Goal: Task Accomplishment & Management: Manage account settings

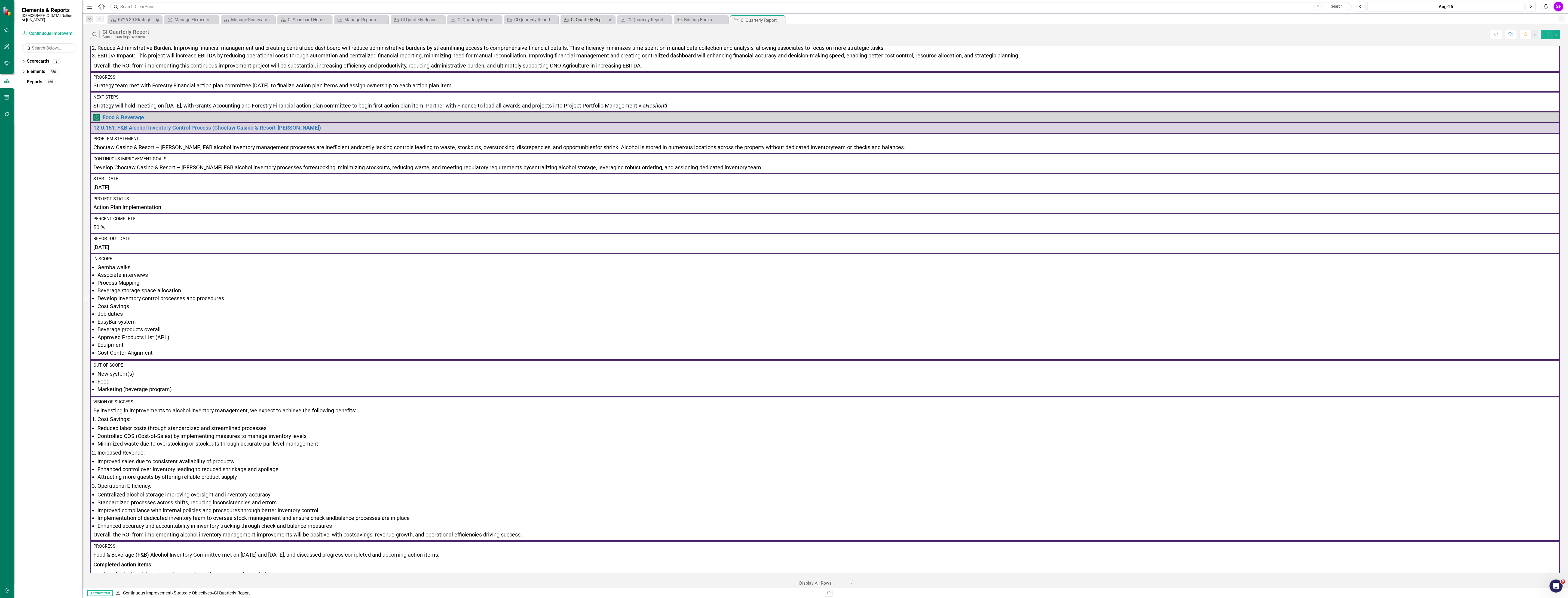
click at [584, 21] on div "CI Quarterly Report - Commerce - 1" at bounding box center [589, 19] width 36 height 7
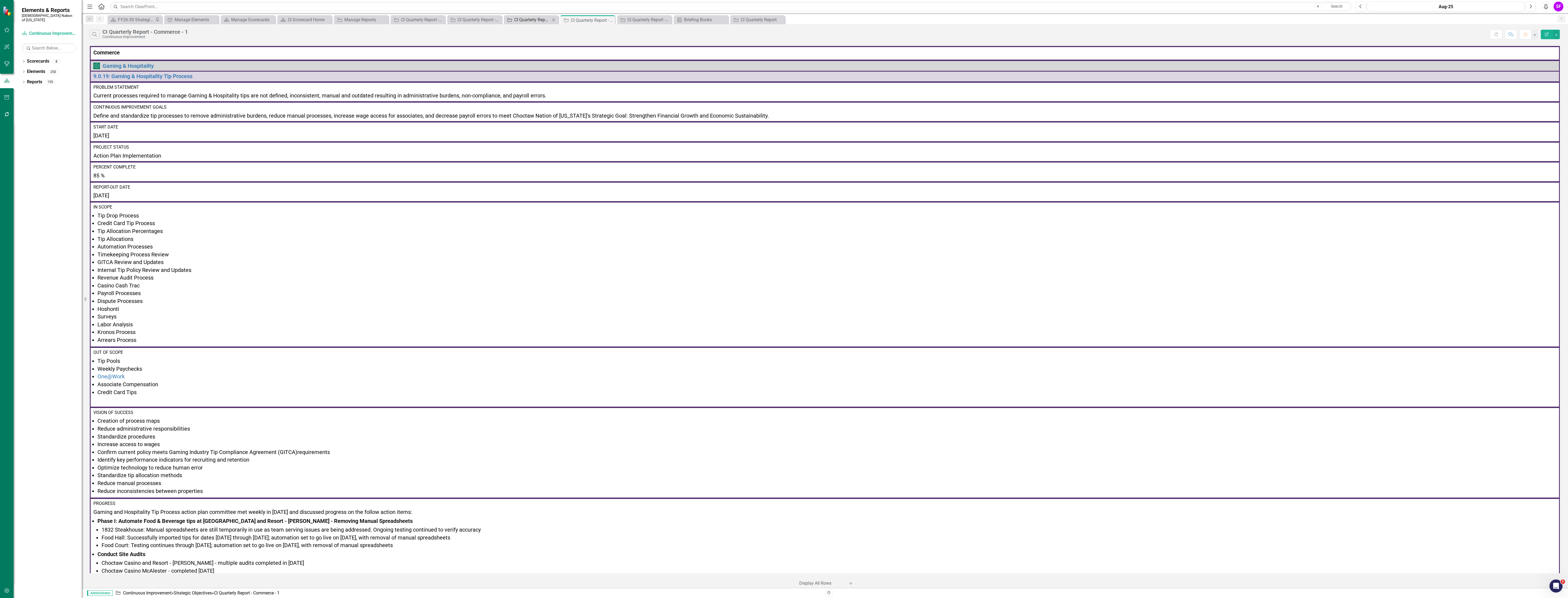
click at [525, 18] on div "CI Quarterly Report - Commerce - Action Plan - Horizontal" at bounding box center [532, 19] width 36 height 7
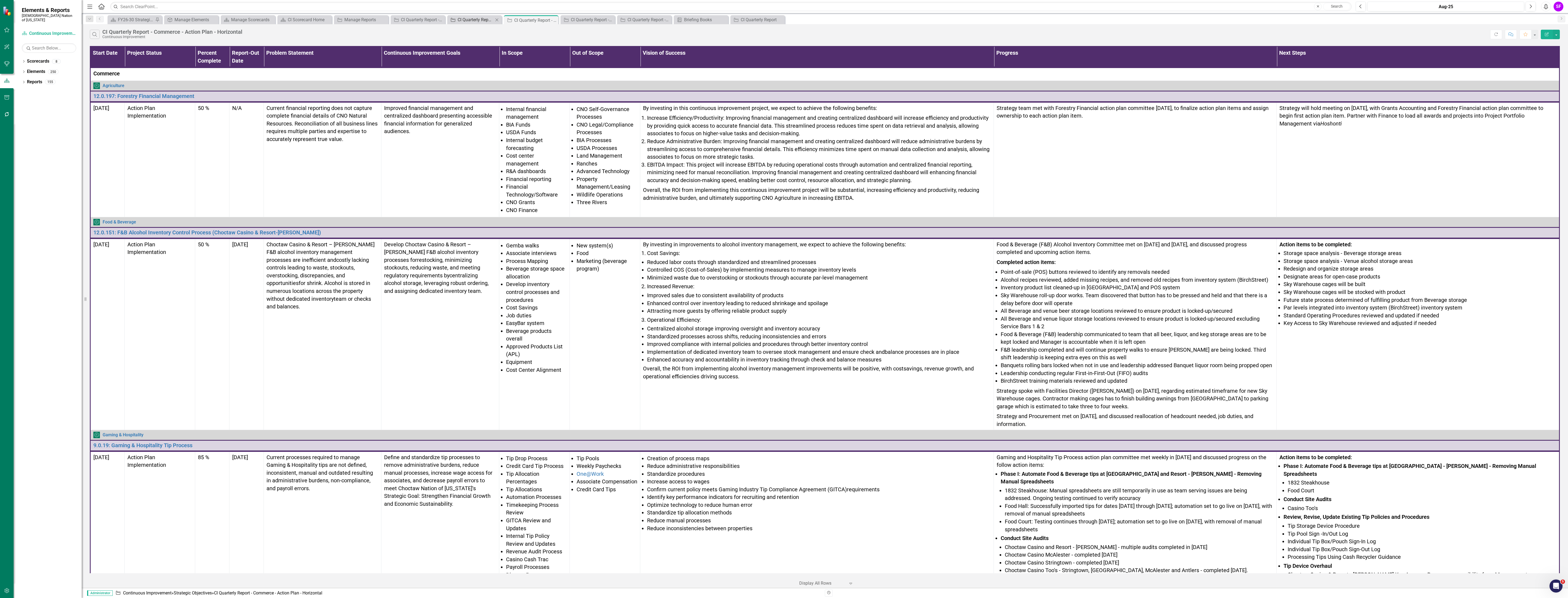
click at [481, 22] on div "CI Quarterly Report - Commerce - In Progress - Horizontal" at bounding box center [476, 19] width 36 height 7
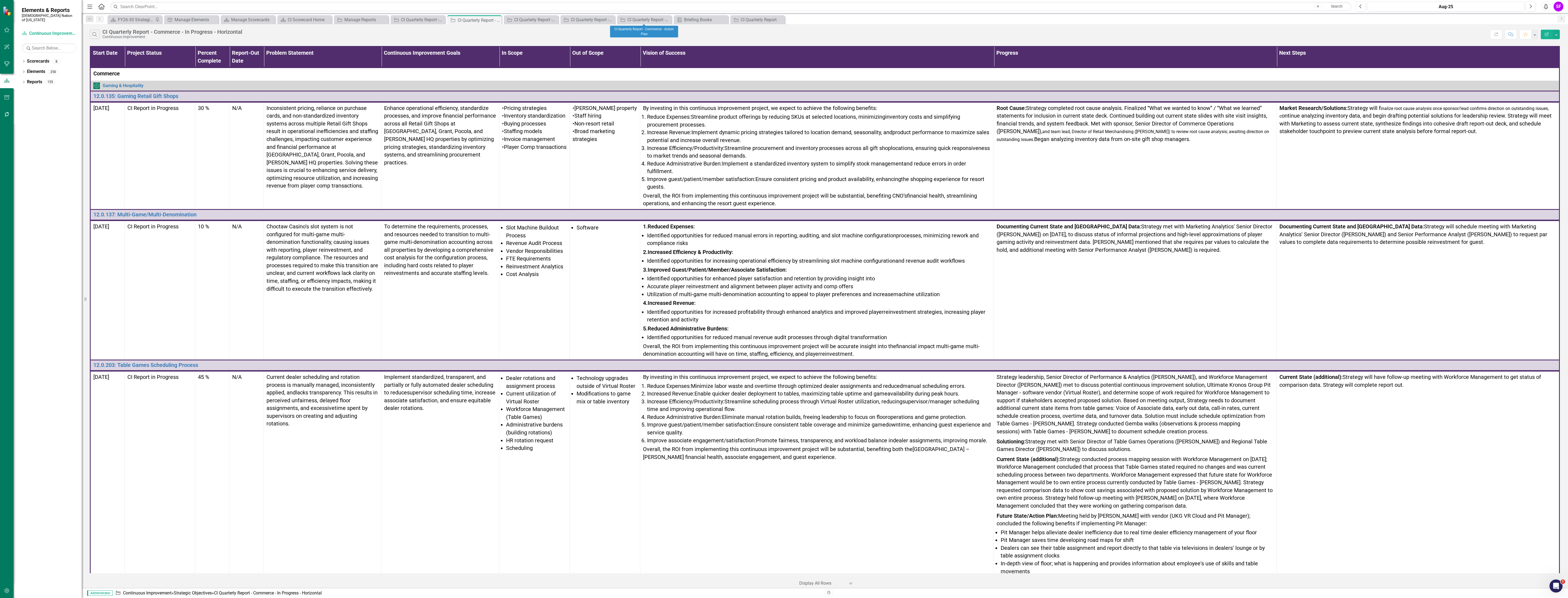
drag, startPoint x: 613, startPoint y: 18, endPoint x: 644, endPoint y: 37, distance: 36.4
click at [644, 37] on div "Menu Home Search Close Search Previous Aug-25 Next Alerts SF User Edit Profile …" at bounding box center [824, 299] width 1486 height 598
click at [422, 18] on div "CI Quarterly Report - Commerce - Upcoming - Horizontal" at bounding box center [419, 19] width 36 height 7
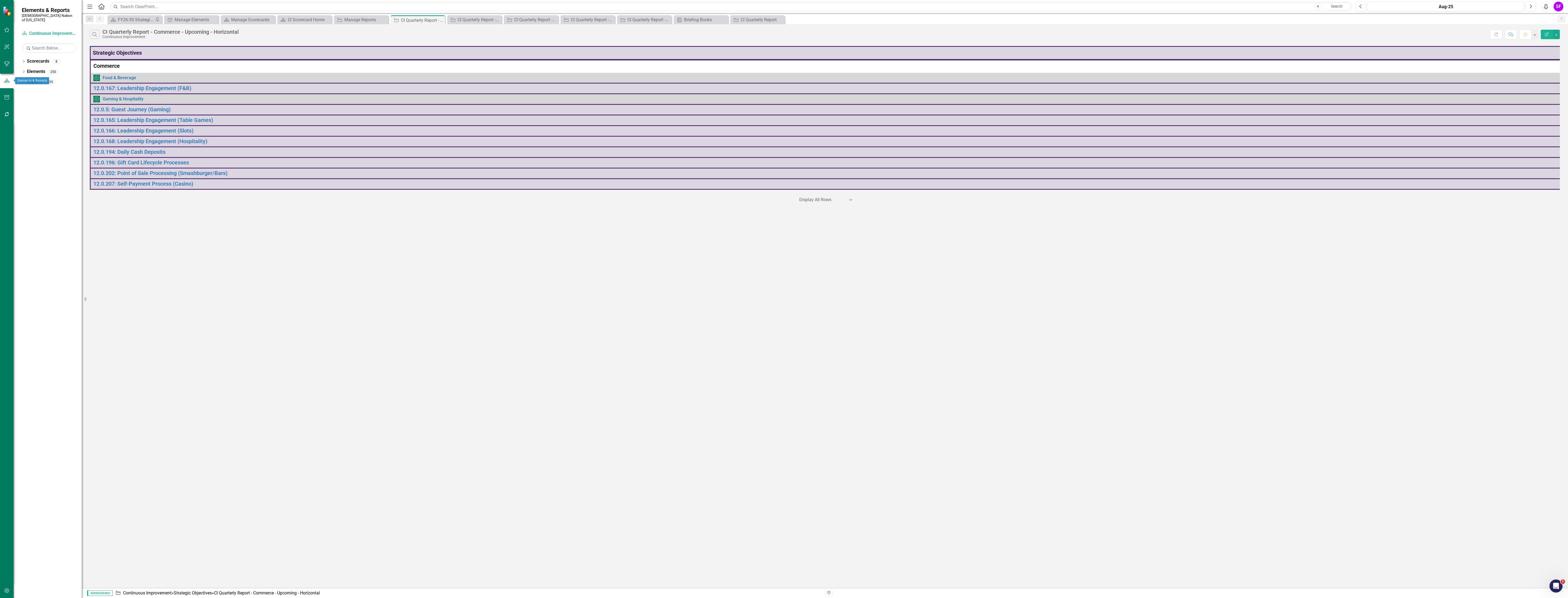
click at [8, 88] on div at bounding box center [6, 89] width 14 height 1
click at [5, 92] on button "button" at bounding box center [6, 98] width 12 height 12
click at [33, 33] on div "Templates Briefing Books HTML Exports Documents Briefing Books HTML Exports Pag…" at bounding box center [47, 313] width 68 height 569
click at [33, 39] on link "Briefing Books" at bounding box center [49, 43] width 54 height 6
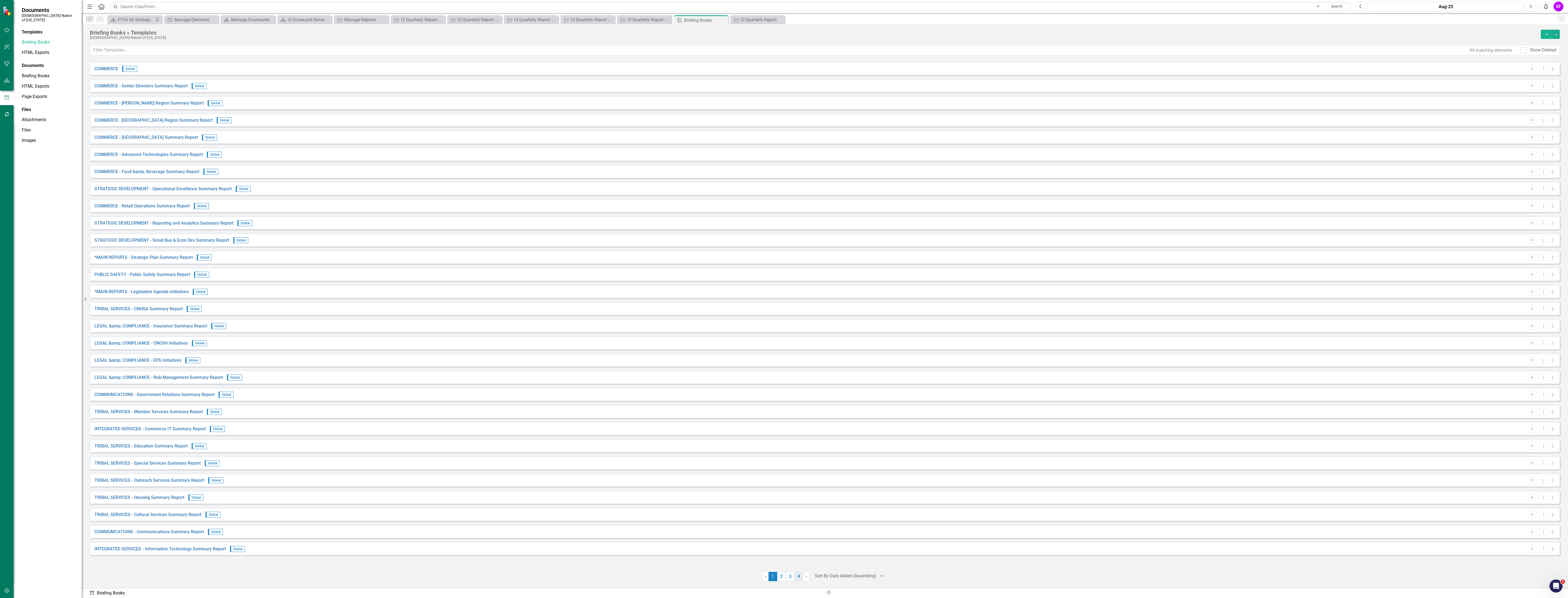
click at [801, 580] on link "4" at bounding box center [799, 577] width 8 height 9
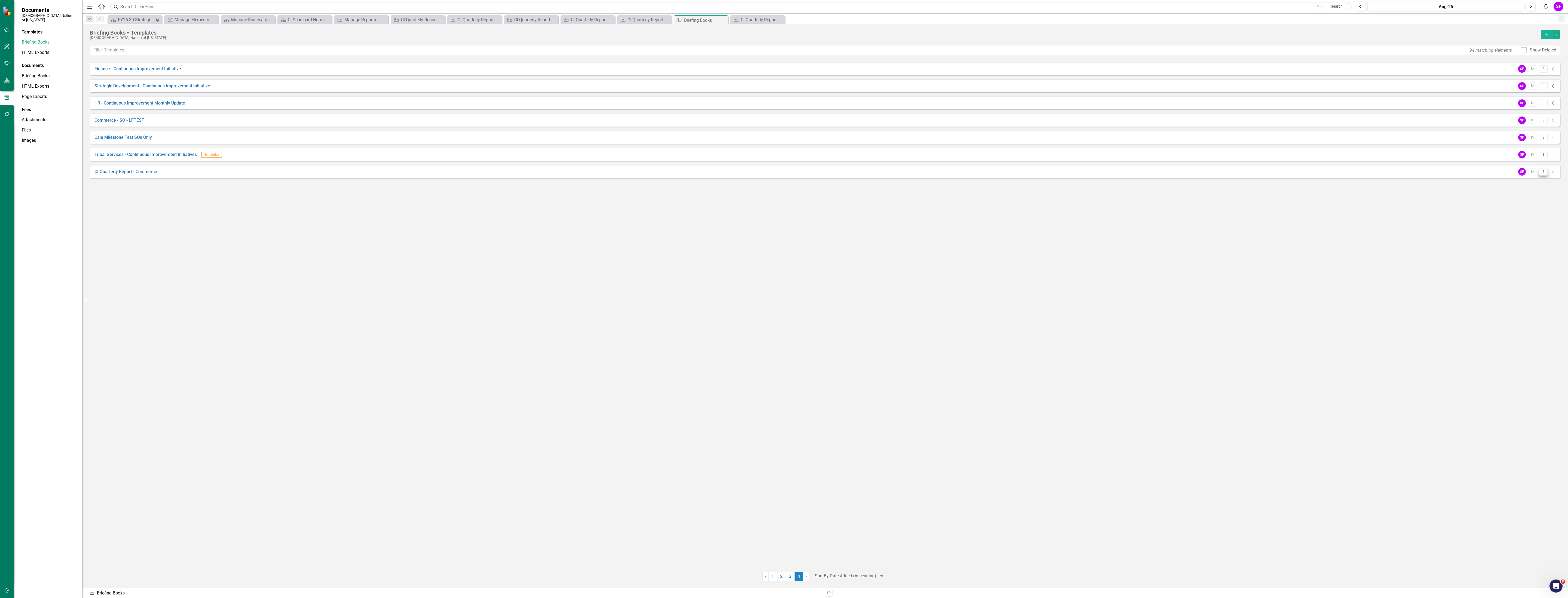
click at [1541, 172] on icon "Dropdown Menu" at bounding box center [1543, 171] width 5 height 3
click at [1532, 200] on link "Edit Edit Template" at bounding box center [1522, 201] width 50 height 10
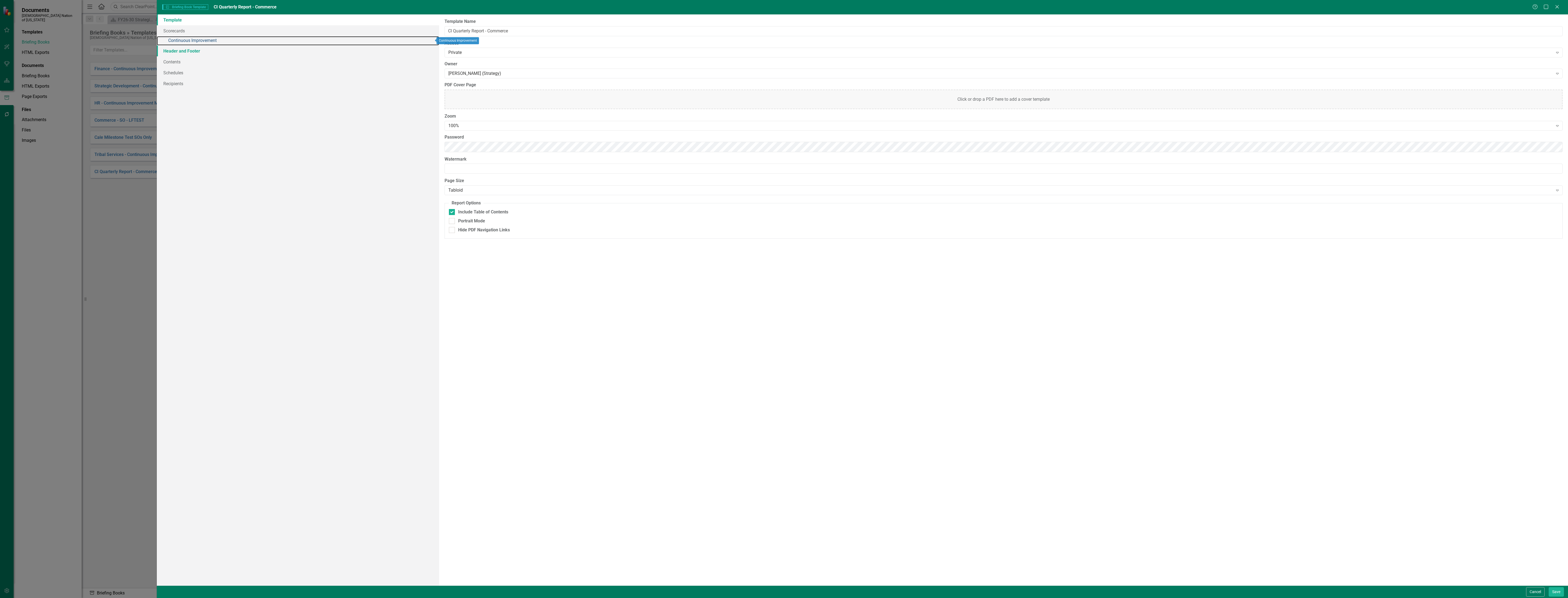
click at [182, 40] on link "» Continuous Improvement" at bounding box center [298, 41] width 282 height 10
click at [585, 30] on link "Strategic Objectives" at bounding box center [585, 32] width 47 height 12
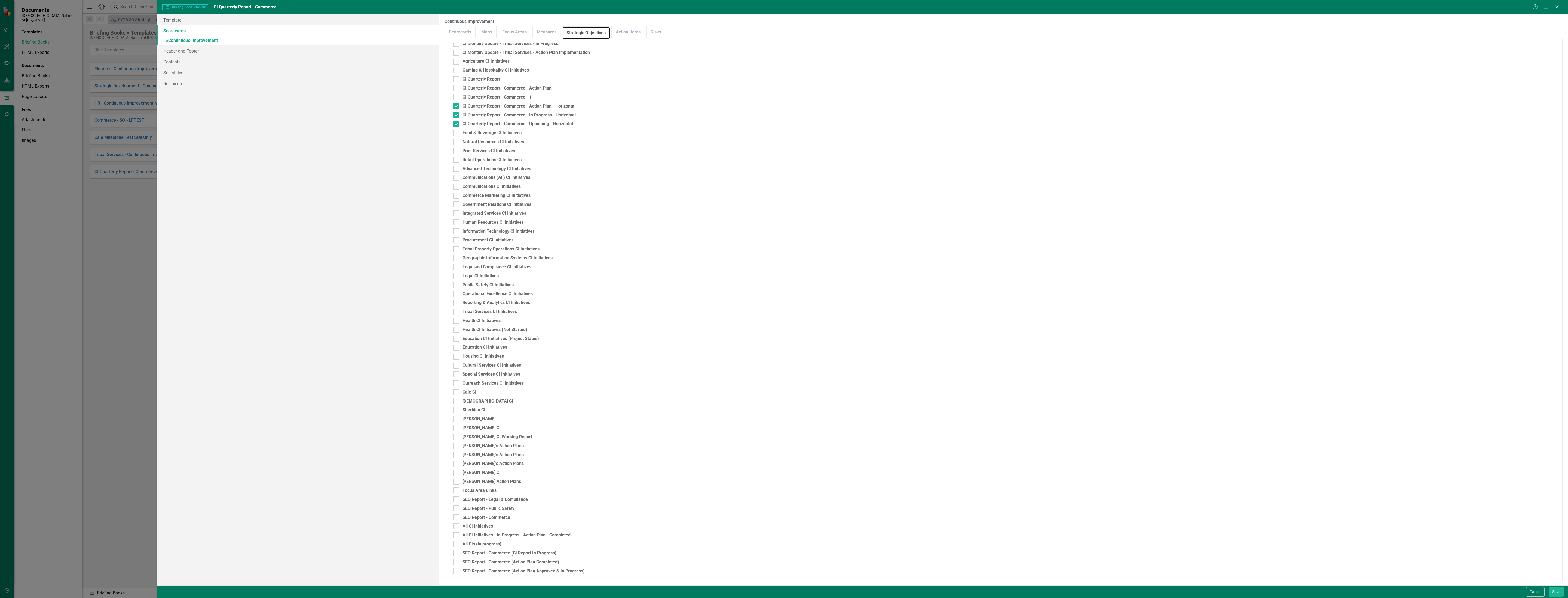
scroll to position [490, 0]
click at [1555, 588] on button "Save" at bounding box center [1556, 592] width 15 height 10
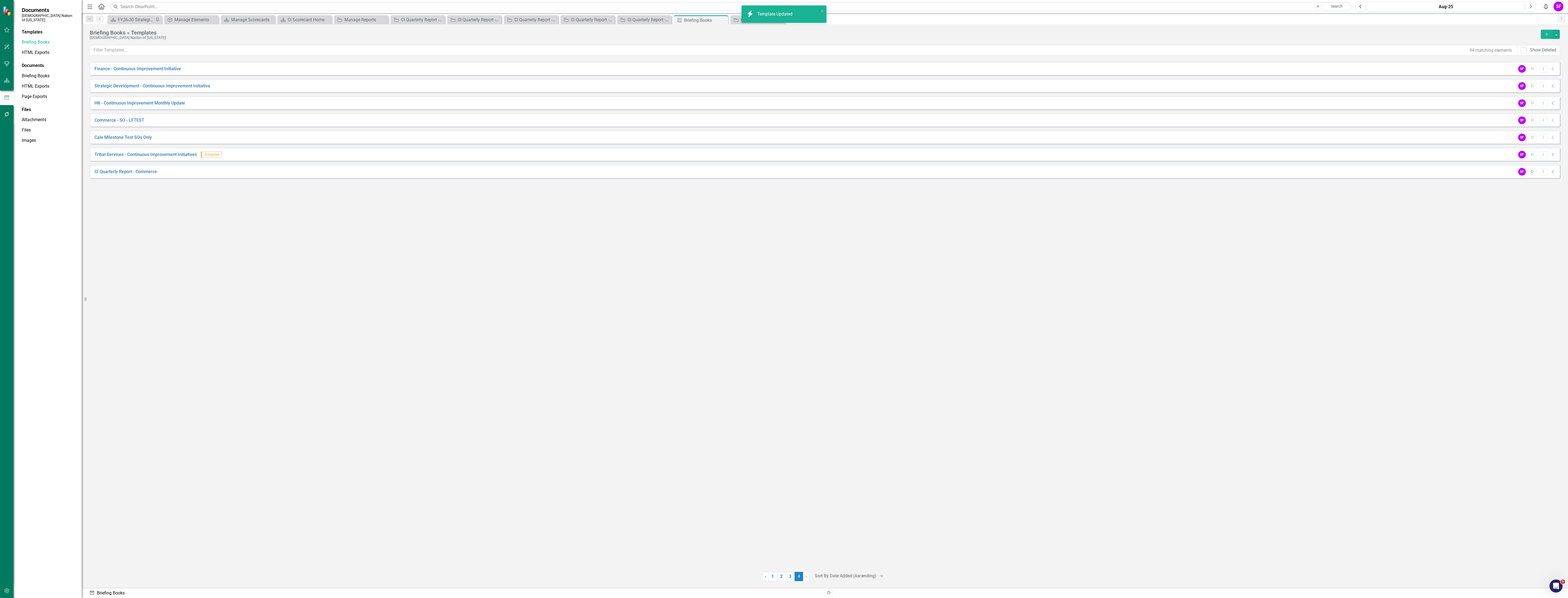
click at [1532, 169] on button "Start" at bounding box center [1532, 172] width 8 height 7
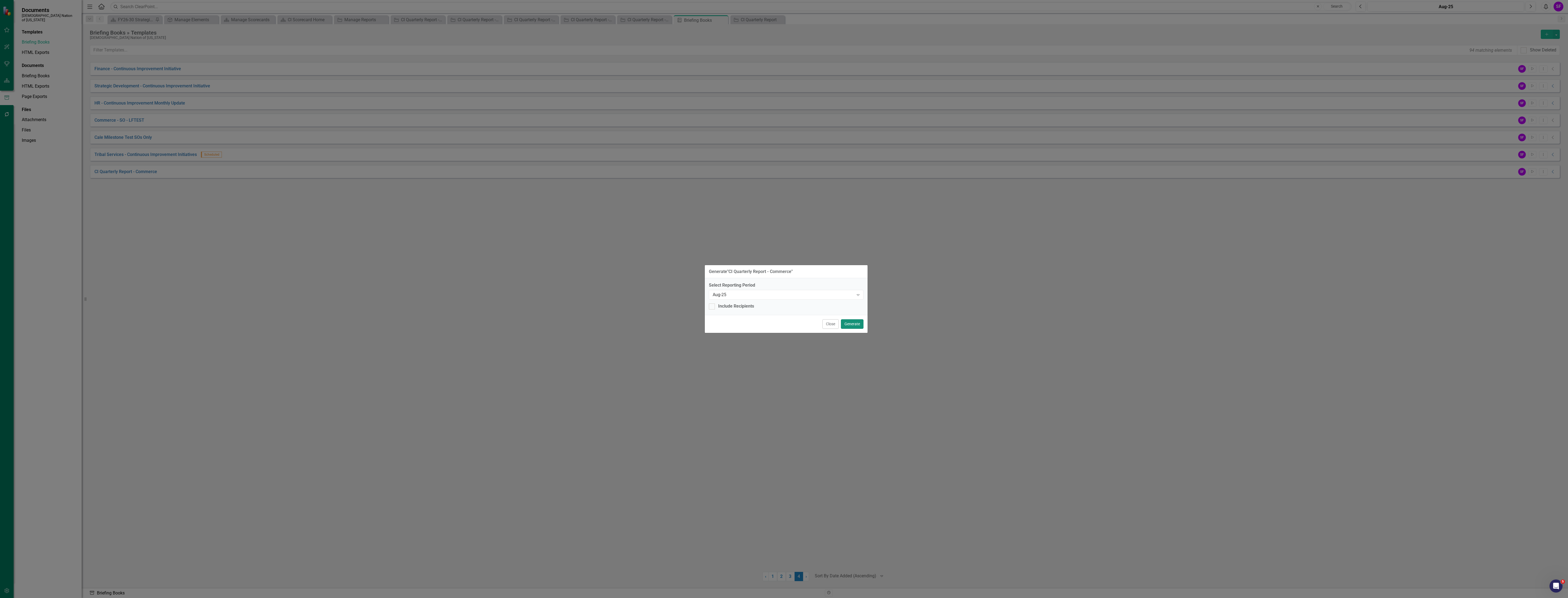
click at [852, 322] on button "Generate" at bounding box center [851, 324] width 23 height 10
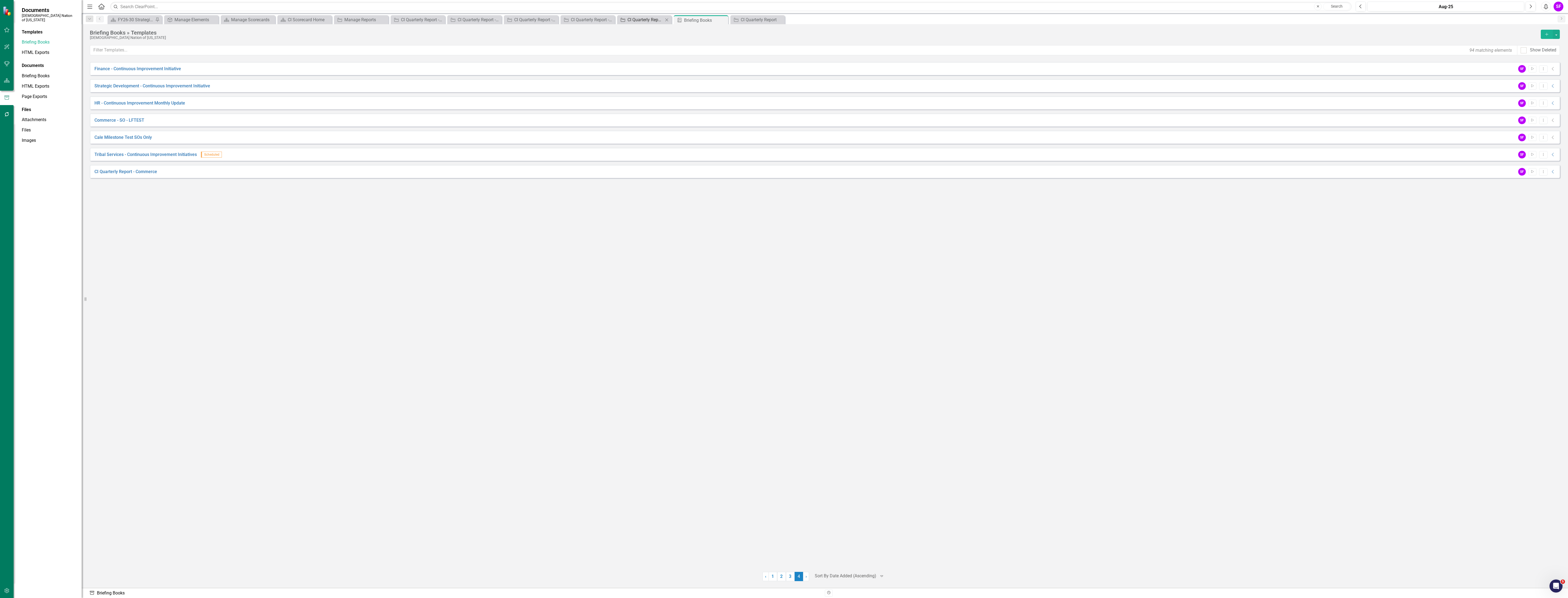
click at [646, 19] on div "CI Quarterly Report - Commerce - Action Plan" at bounding box center [646, 19] width 36 height 7
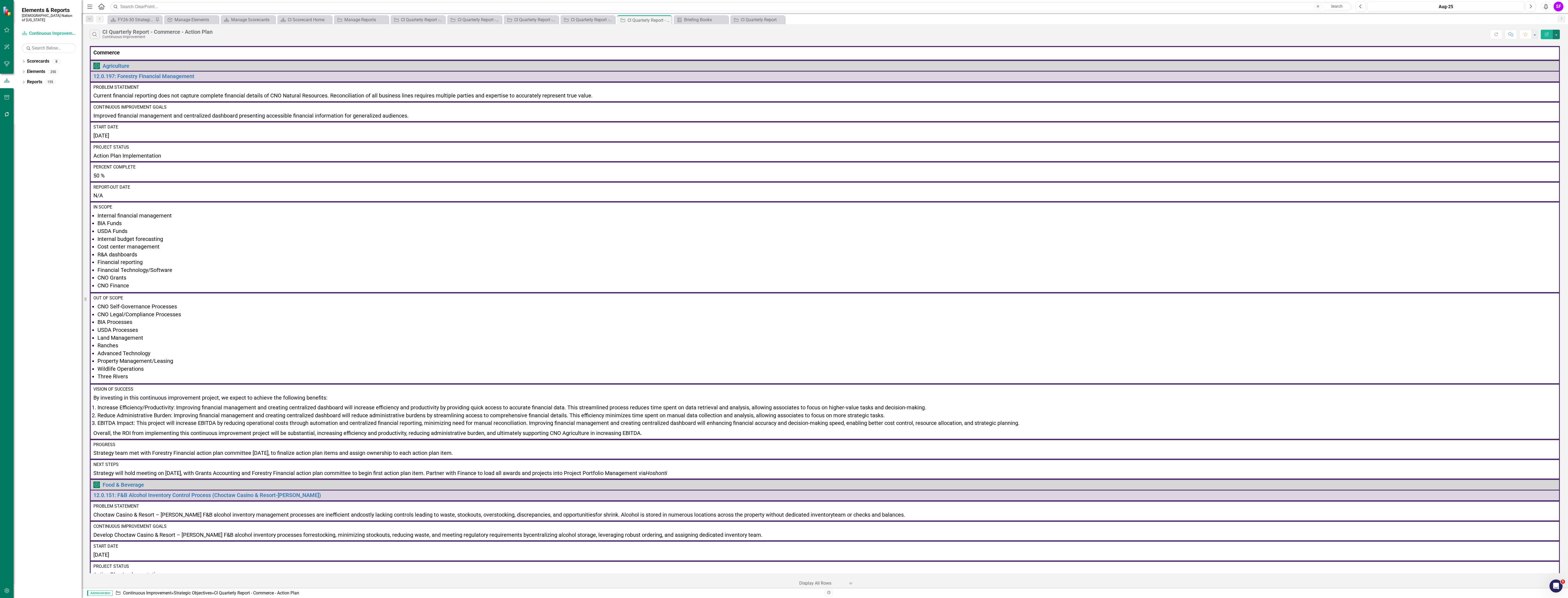
click at [1557, 32] on button "button" at bounding box center [1556, 34] width 7 height 10
click at [1535, 57] on link "PDF Export to PDF" at bounding box center [1538, 56] width 43 height 10
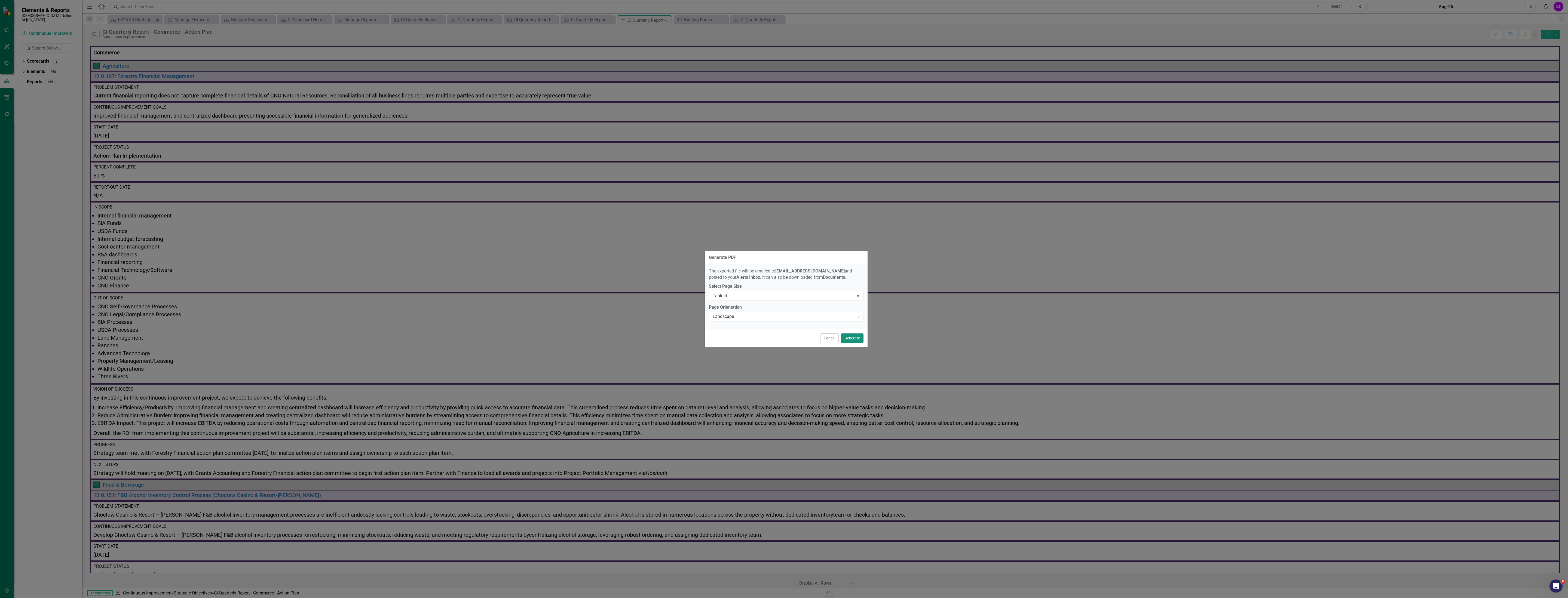
click at [854, 340] on button "Generate" at bounding box center [851, 338] width 23 height 10
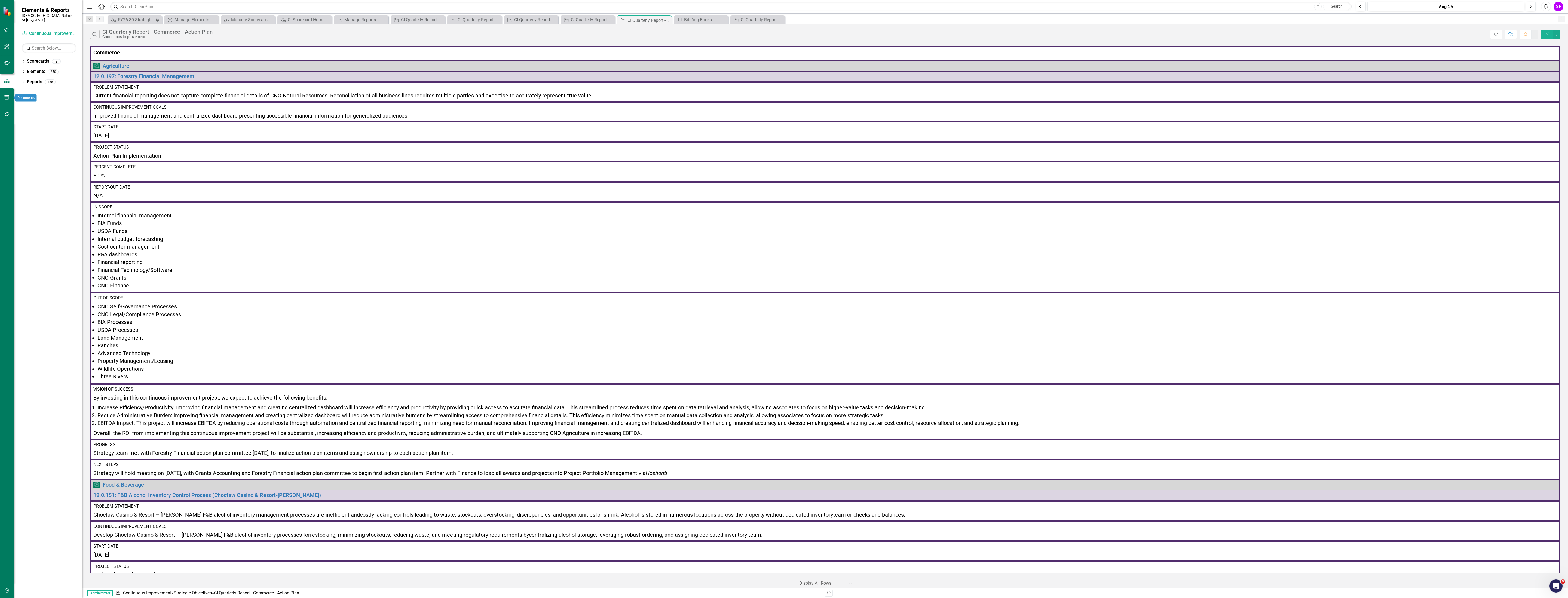
click at [4, 94] on button "button" at bounding box center [6, 98] width 12 height 12
click at [47, 38] on div "Briefing Books" at bounding box center [49, 43] width 54 height 9
click at [37, 39] on link "Briefing Books" at bounding box center [49, 43] width 54 height 6
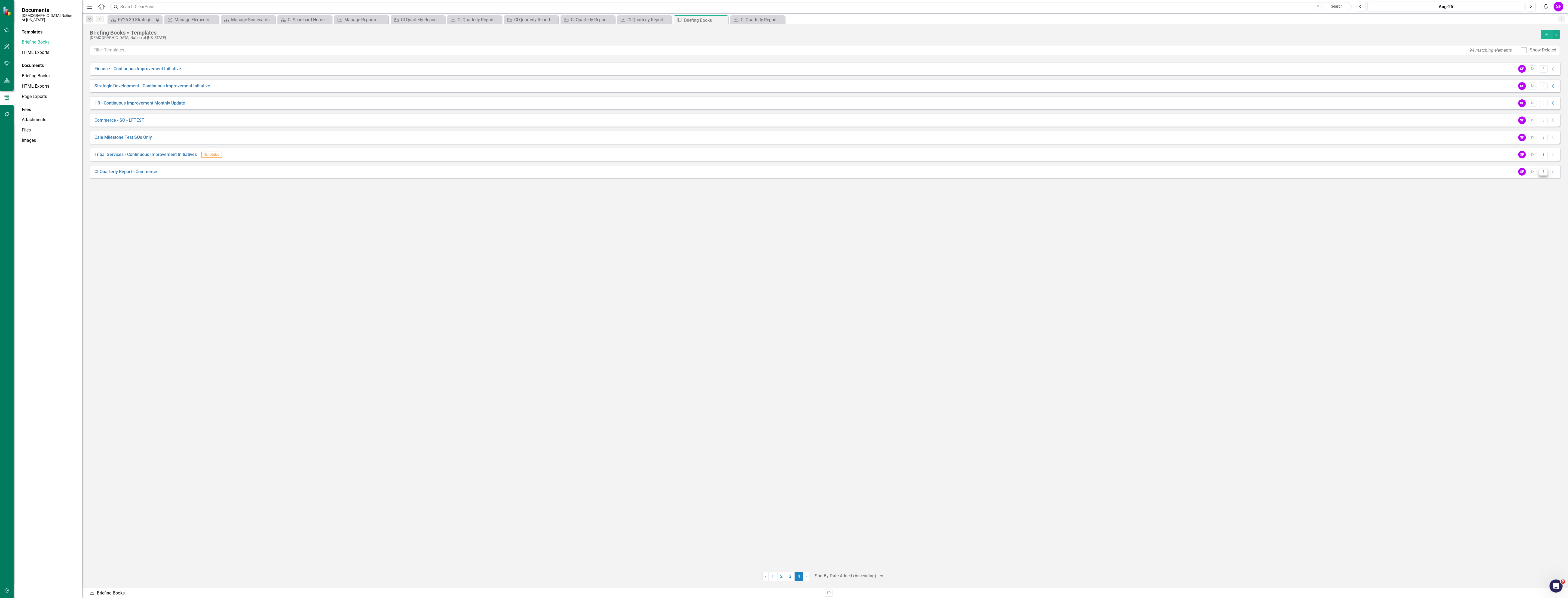
click at [1544, 172] on icon "Dropdown Menu" at bounding box center [1543, 171] width 5 height 3
click at [1523, 198] on link "Edit Edit Template" at bounding box center [1522, 201] width 50 height 10
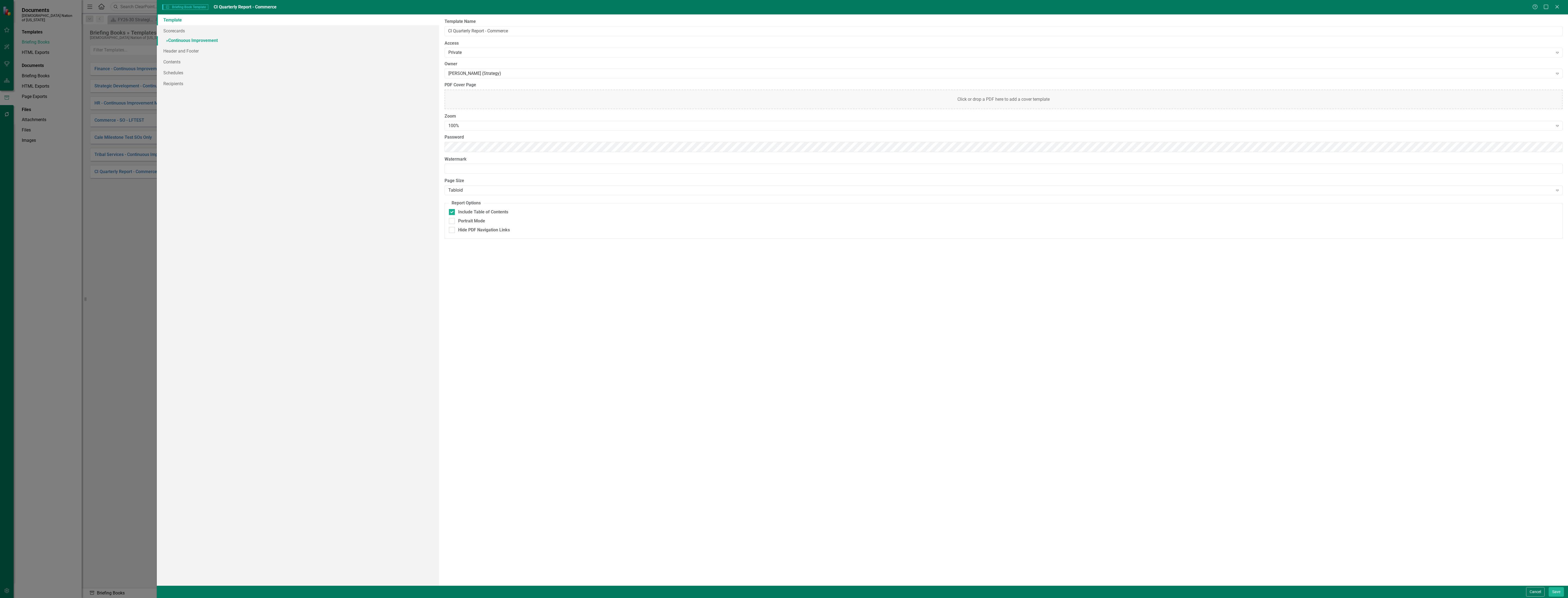
click at [190, 43] on link "» Continuous Improvement" at bounding box center [298, 41] width 282 height 10
click at [593, 27] on link "Strategic Objectives" at bounding box center [585, 32] width 47 height 12
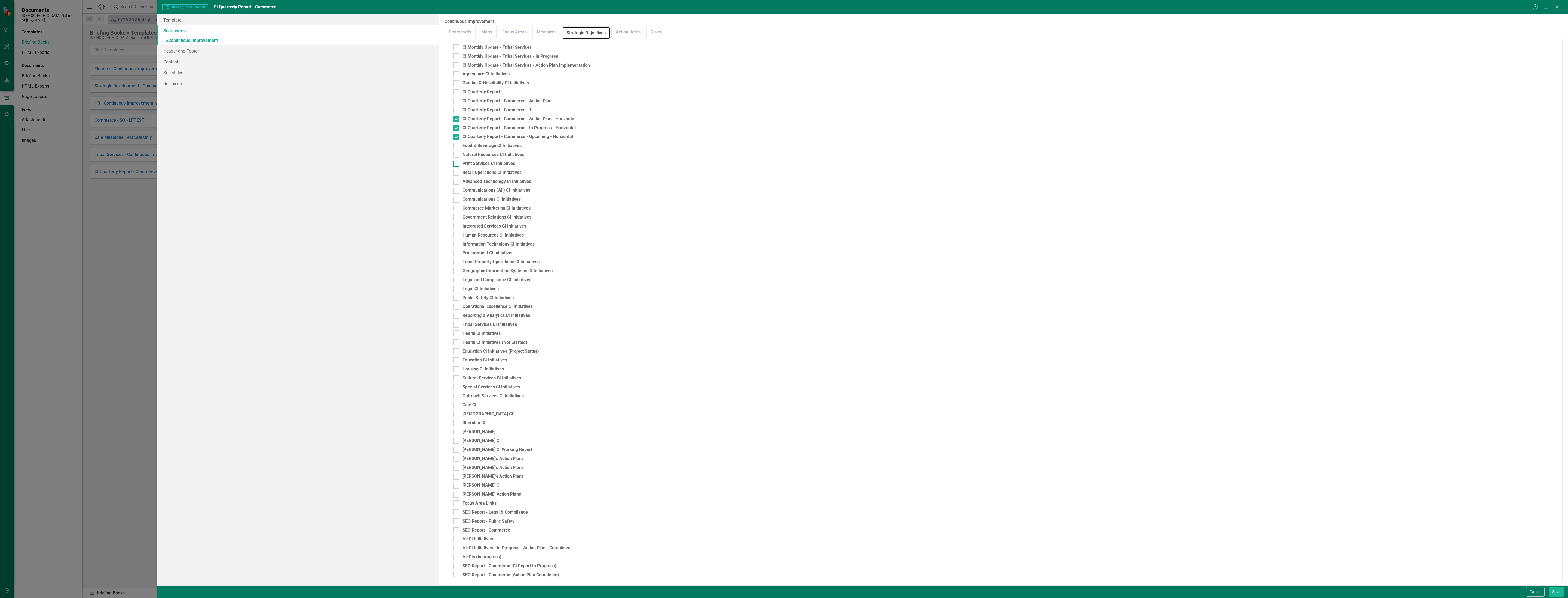
scroll to position [449, 0]
click at [456, 176] on input "CI Quarterly Report - Commerce - Upcoming - Horizontal" at bounding box center [454, 176] width 3 height 3
checkbox input "false"
click at [454, 169] on input "CI Quarterly Report - Commerce - In Progress - Horizontal" at bounding box center [454, 167] width 3 height 3
checkbox input "false"
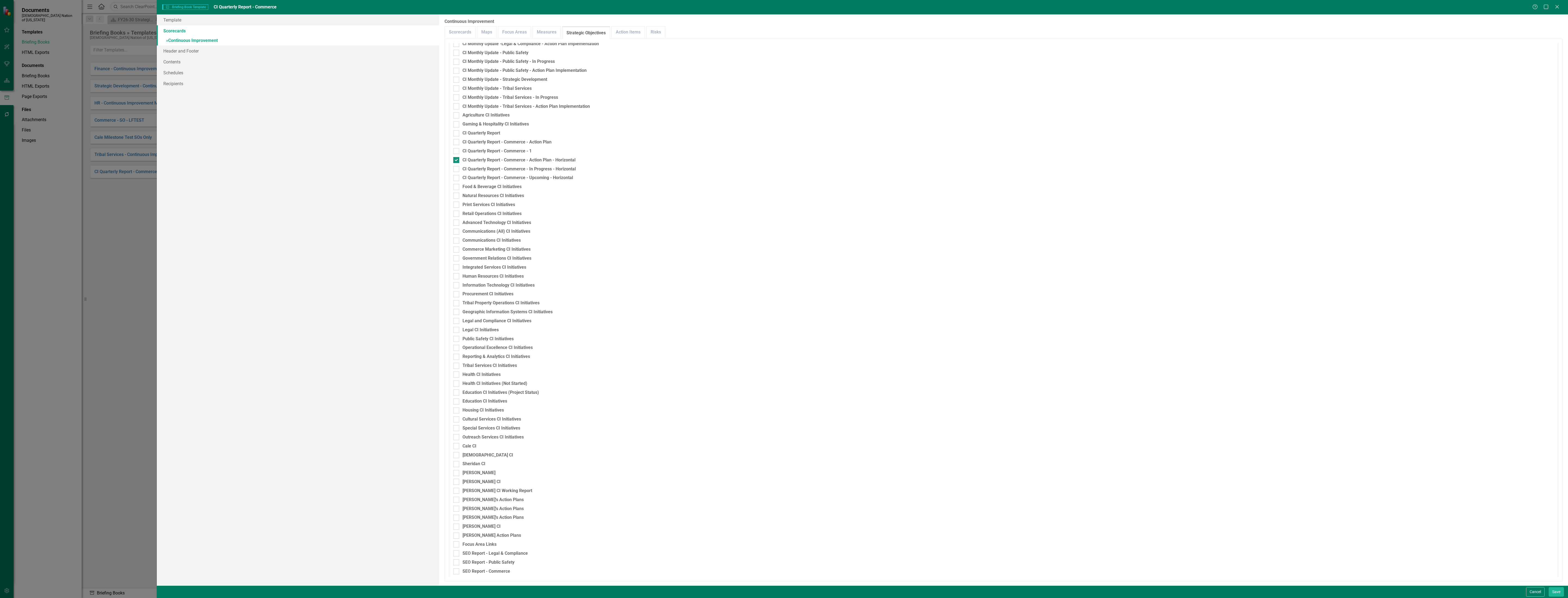
click at [454, 159] on input "CI Quarterly Report - Commerce - Action Plan - Horizontal" at bounding box center [454, 158] width 3 height 3
checkbox input "false"
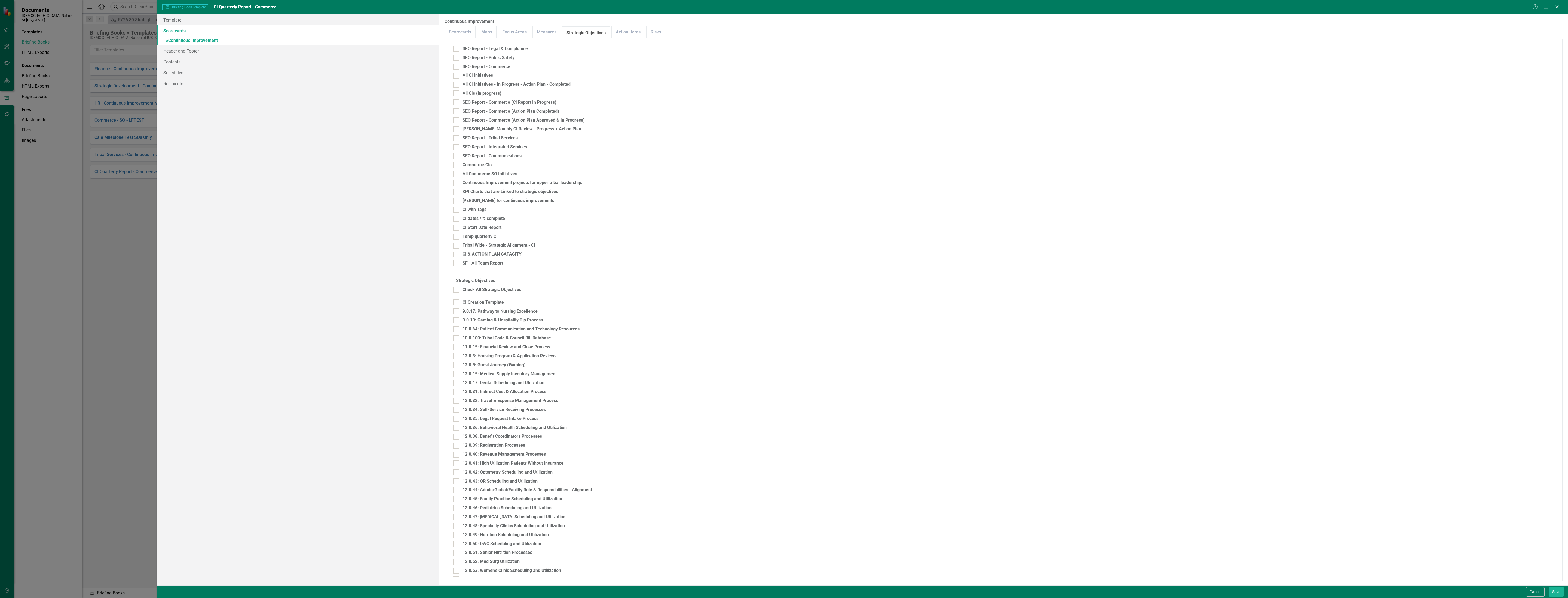
scroll to position [980, 0]
click at [524, 293] on div "9.0.19: Gaming & Hospitality Tip Process" at bounding box center [502, 294] width 80 height 6
click at [456, 293] on input "9.0.19: Gaming & Hospitality Tip Process" at bounding box center [454, 293] width 3 height 3
click at [502, 294] on div "9.0.19: Gaming & Hospitality Tip Process" at bounding box center [502, 294] width 80 height 6
click at [456, 294] on input "9.0.19: Gaming & Hospitality Tip Process" at bounding box center [454, 293] width 3 height 3
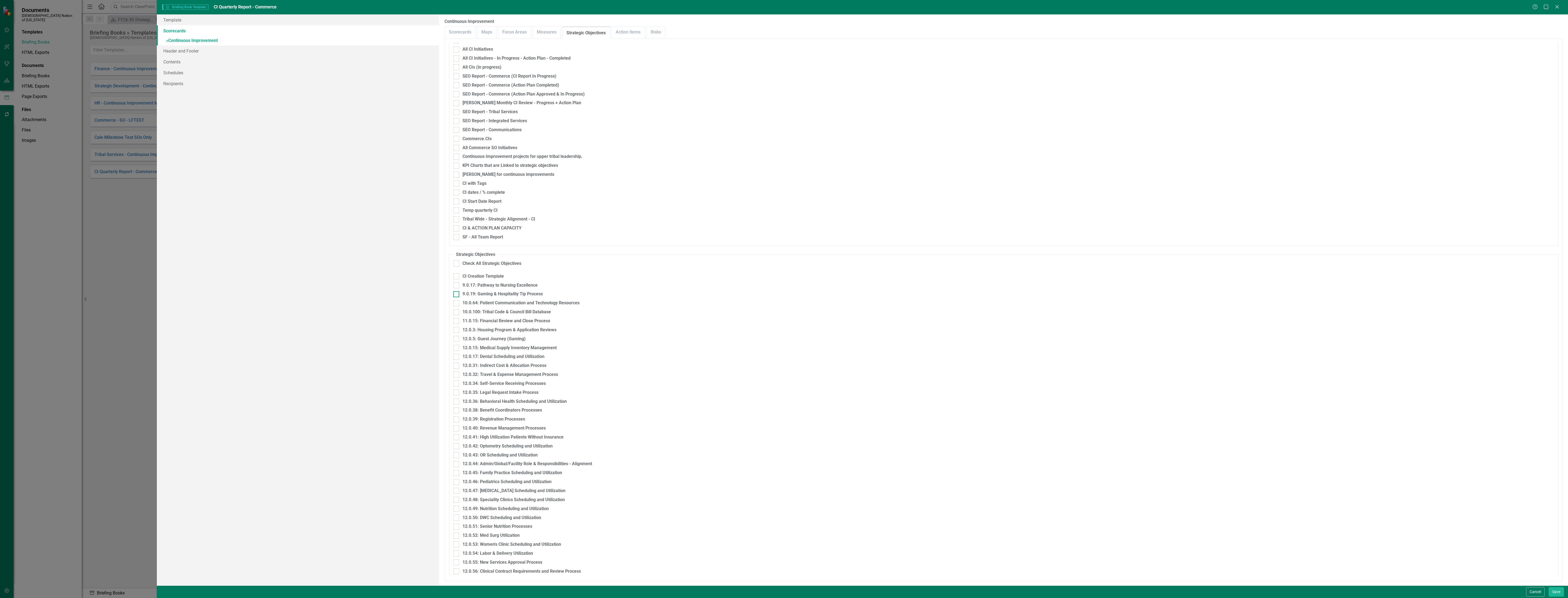
click at [502, 294] on div "9.0.19: Gaming & Hospitality Tip Process" at bounding box center [502, 294] width 80 height 6
click at [456, 294] on input "9.0.19: Gaming & Hospitality Tip Process" at bounding box center [454, 293] width 3 height 3
checkbox input "true"
click at [520, 318] on div "11.0.15: Financial Review and Close Process" at bounding box center [506, 321] width 88 height 6
click at [456, 318] on input "11.0.15: Financial Review and Close Process" at bounding box center [454, 319] width 3 height 3
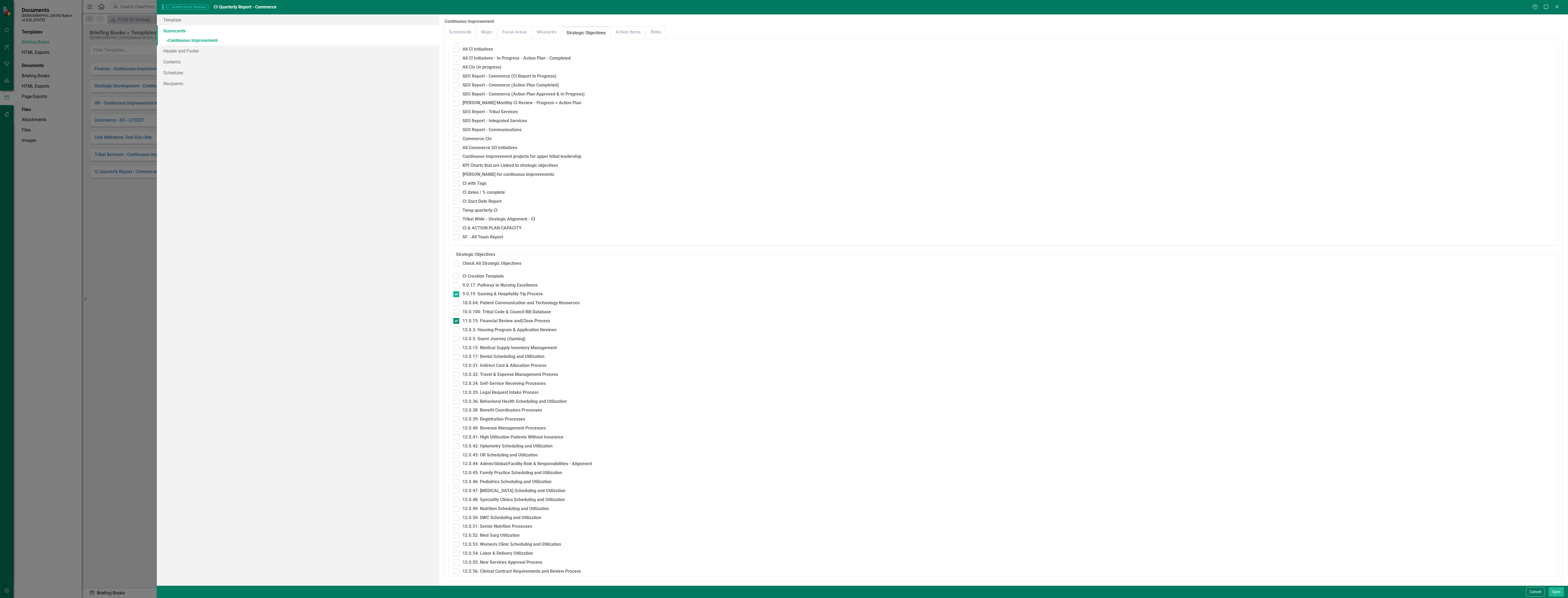
click at [520, 318] on div "11.0.15: Financial Review and Close Process" at bounding box center [506, 321] width 88 height 6
click at [456, 318] on input "11.0.15: Financial Review and Close Process" at bounding box center [454, 319] width 3 height 3
checkbox input "false"
click at [505, 339] on div "12.0.5: Guest Journey (Gaming)" at bounding box center [494, 339] width 63 height 6
click at [456, 339] on input "12.0.5: Guest Journey (Gaming)" at bounding box center [454, 337] width 3 height 3
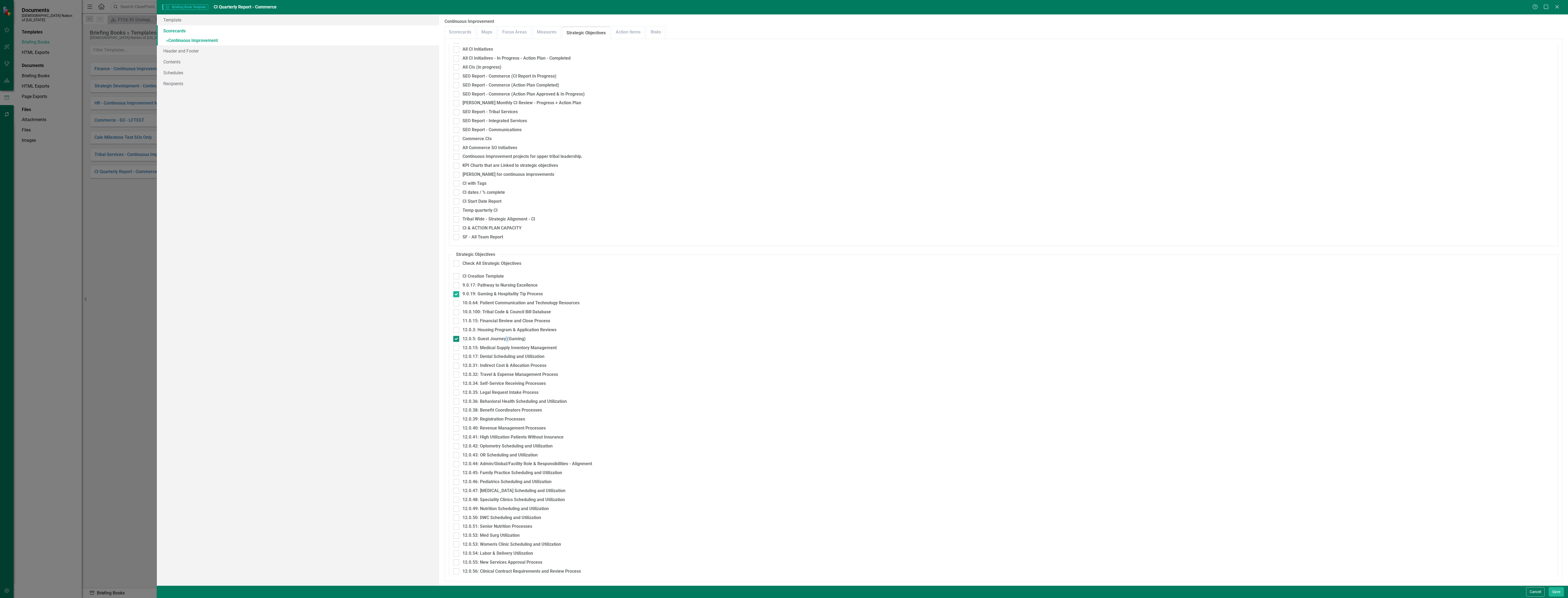
click at [505, 339] on div "12.0.5: Guest Journey (Gaming)" at bounding box center [494, 339] width 63 height 6
click at [456, 339] on input "12.0.5: Guest Journey (Gaming)" at bounding box center [454, 337] width 3 height 3
click at [509, 336] on div "12.0.5: Guest Journey (Gaming)" at bounding box center [494, 339] width 63 height 6
click at [456, 336] on input "12.0.5: Guest Journey (Gaming)" at bounding box center [454, 337] width 3 height 3
click at [509, 336] on div "12.0.5: Guest Journey (Gaming)" at bounding box center [494, 339] width 63 height 6
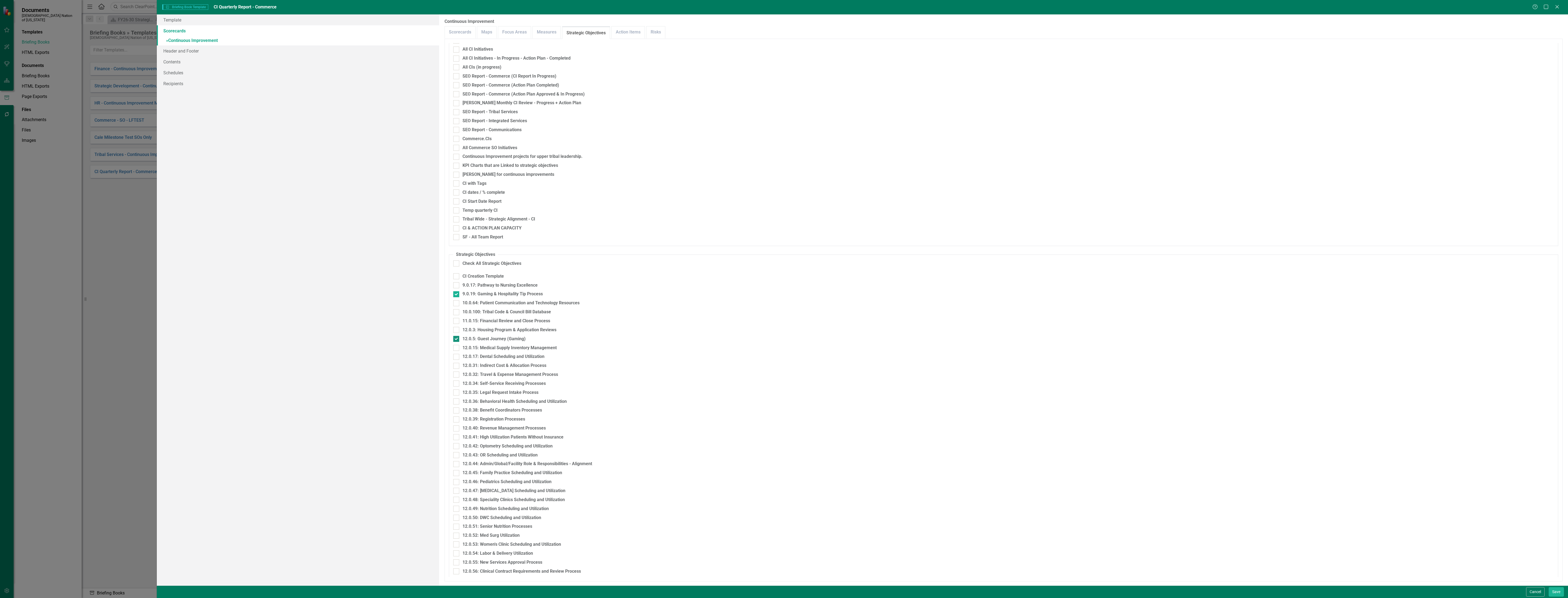
click at [456, 336] on input "12.0.5: Guest Journey (Gaming)" at bounding box center [454, 337] width 3 height 3
click at [509, 336] on div "12.0.5: Guest Journey (Gaming)" at bounding box center [494, 339] width 63 height 6
click at [456, 336] on input "12.0.5: Guest Journey (Gaming)" at bounding box center [454, 337] width 3 height 3
click at [509, 336] on div "12.0.5: Guest Journey (Gaming)" at bounding box center [494, 339] width 63 height 6
click at [456, 336] on input "12.0.5: Guest Journey (Gaming)" at bounding box center [454, 337] width 3 height 3
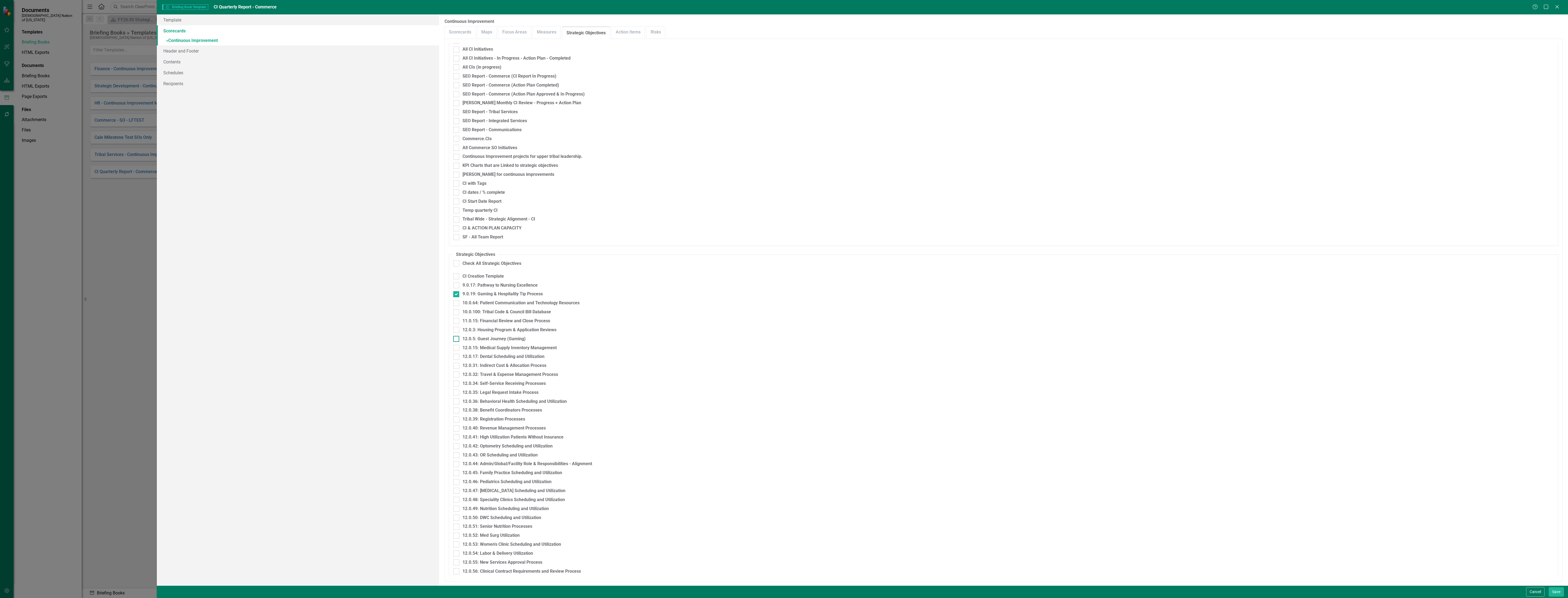
click at [509, 336] on div "12.0.5: Guest Journey (Gaming)" at bounding box center [494, 339] width 63 height 6
click at [456, 336] on input "12.0.5: Guest Journey (Gaming)" at bounding box center [454, 337] width 3 height 3
checkbox input "true"
click at [766, 595] on div "Cancel Save" at bounding box center [862, 592] width 1411 height 12
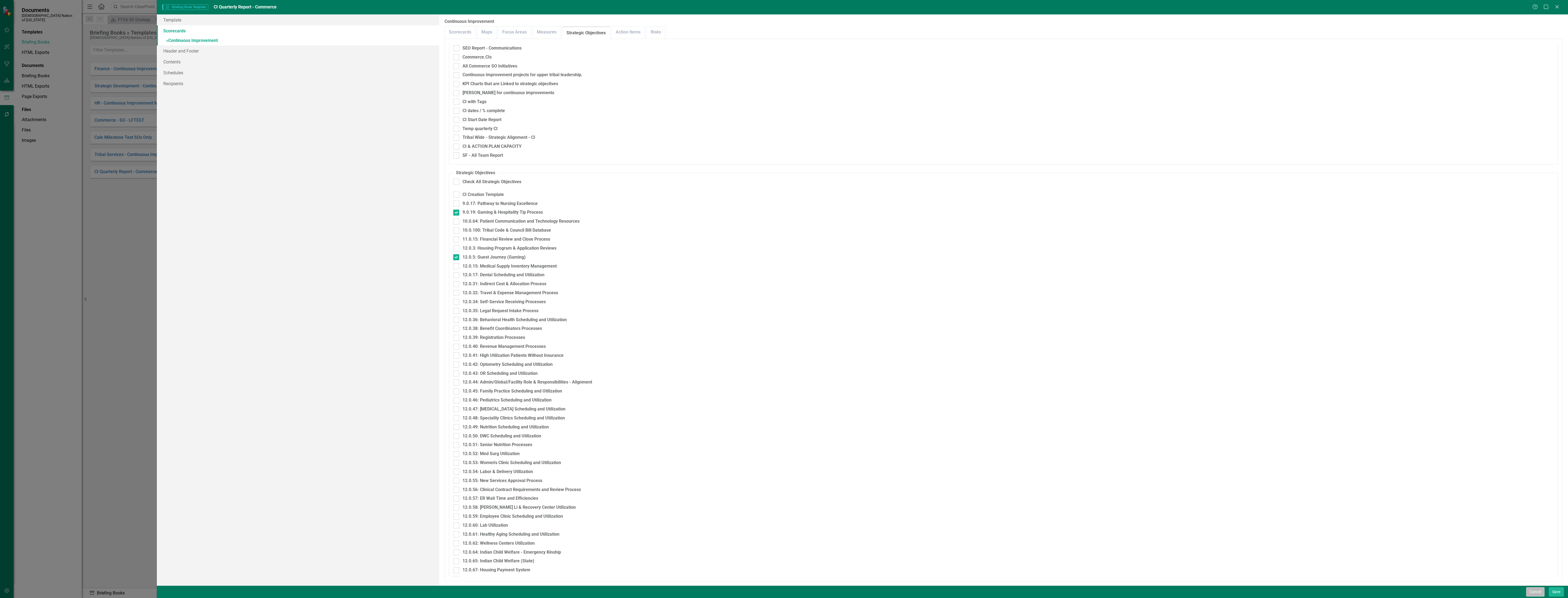
click at [1536, 594] on button "Cancel" at bounding box center [1535, 592] width 19 height 10
